Goal: Navigation & Orientation: Find specific page/section

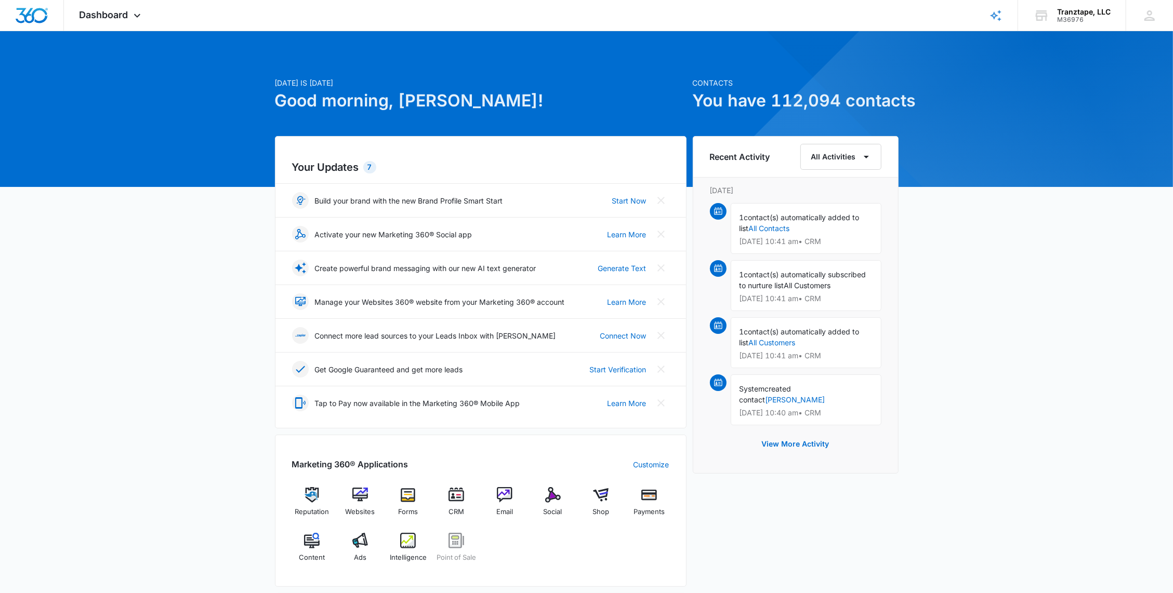
click at [207, 306] on div "[DATE] is [DATE] Good morning, [PERSON_NAME]! Contacts You have 112,094 contact…" at bounding box center [586, 484] width 1173 height 880
click at [220, 262] on div "[DATE] is [DATE] Good morning, [PERSON_NAME]! Contacts You have 112,094 contact…" at bounding box center [586, 484] width 1173 height 880
click at [207, 272] on div "[DATE] is [DATE] Good morning, [PERSON_NAME]! Contacts You have 112,094 contact…" at bounding box center [586, 484] width 1173 height 880
click at [171, 247] on div "[DATE] is [DATE] Good morning, [PERSON_NAME]! Contacts You have 112,094 contact…" at bounding box center [586, 484] width 1173 height 880
click at [242, 245] on div "[DATE] is [DATE] Good morning, [PERSON_NAME]! Contacts You have 112,094 contact…" at bounding box center [586, 484] width 1173 height 880
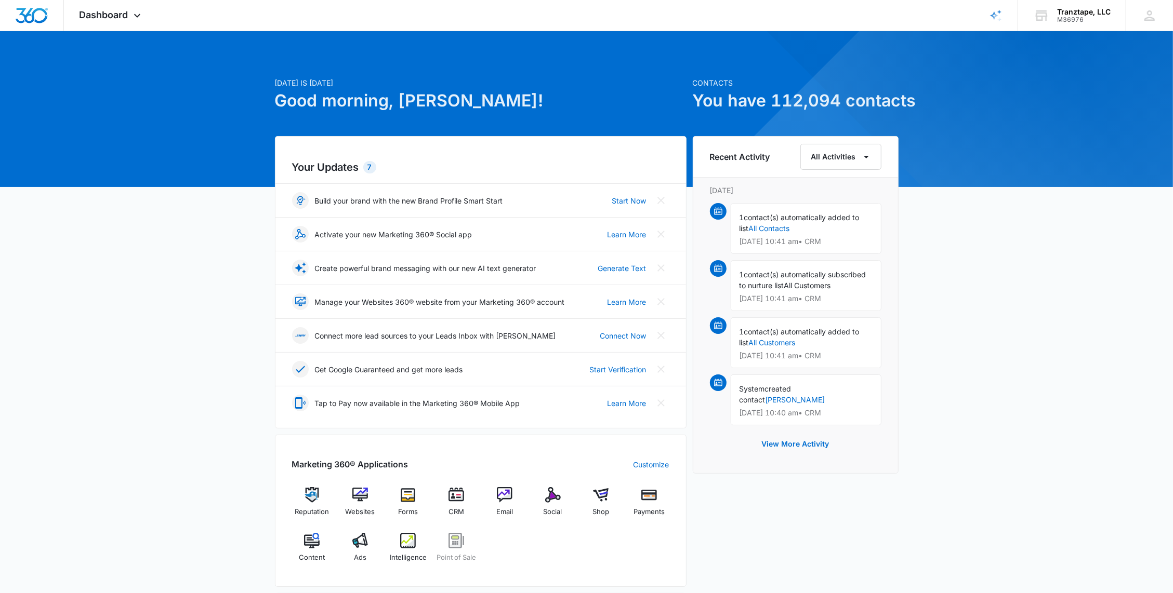
click at [242, 245] on div "[DATE] is [DATE] Good morning, [PERSON_NAME]! Contacts You have 112,094 contact…" at bounding box center [586, 484] width 1173 height 880
click at [214, 255] on div "[DATE] is [DATE] Good morning, [PERSON_NAME]! Contacts You have 112,094 contact…" at bounding box center [586, 484] width 1173 height 880
click at [197, 265] on div "[DATE] is [DATE] Good morning, [PERSON_NAME]! Contacts You have 112,094 contact…" at bounding box center [586, 484] width 1173 height 880
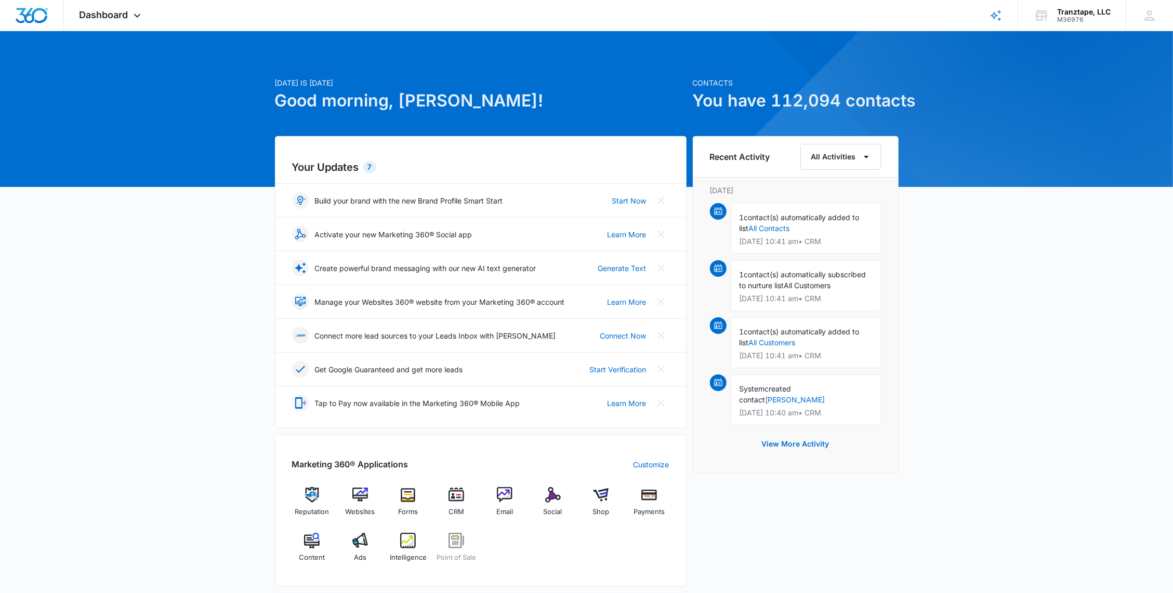
click at [180, 280] on div "[DATE] is [DATE] Good morning, [PERSON_NAME]! Contacts You have 112,094 contact…" at bounding box center [586, 484] width 1173 height 880
